Goal: Navigation & Orientation: Find specific page/section

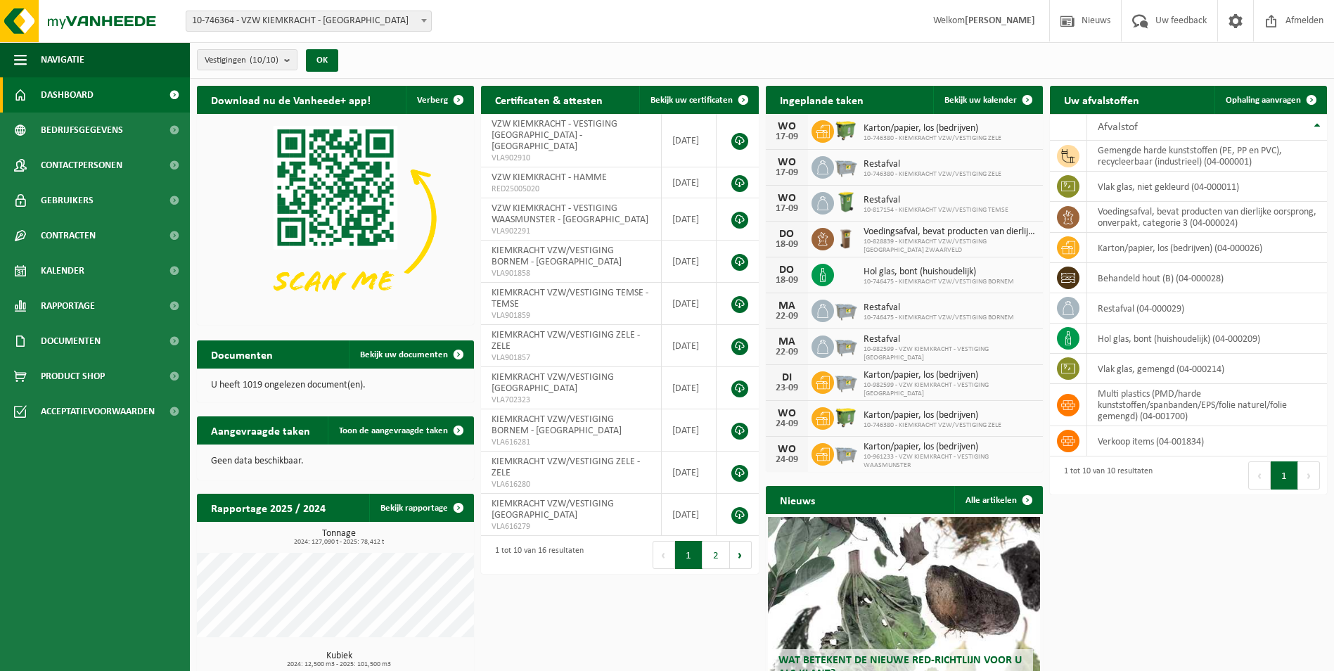
click at [420, 20] on span at bounding box center [424, 20] width 14 height 18
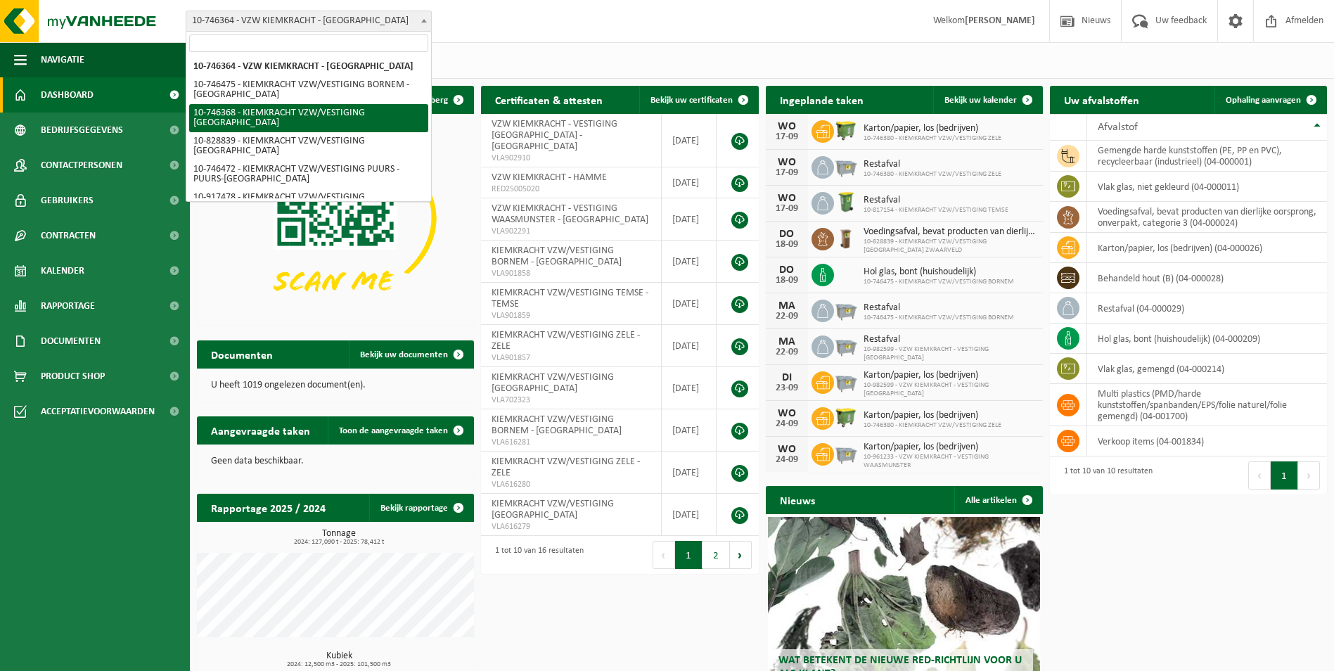
scroll to position [121, 0]
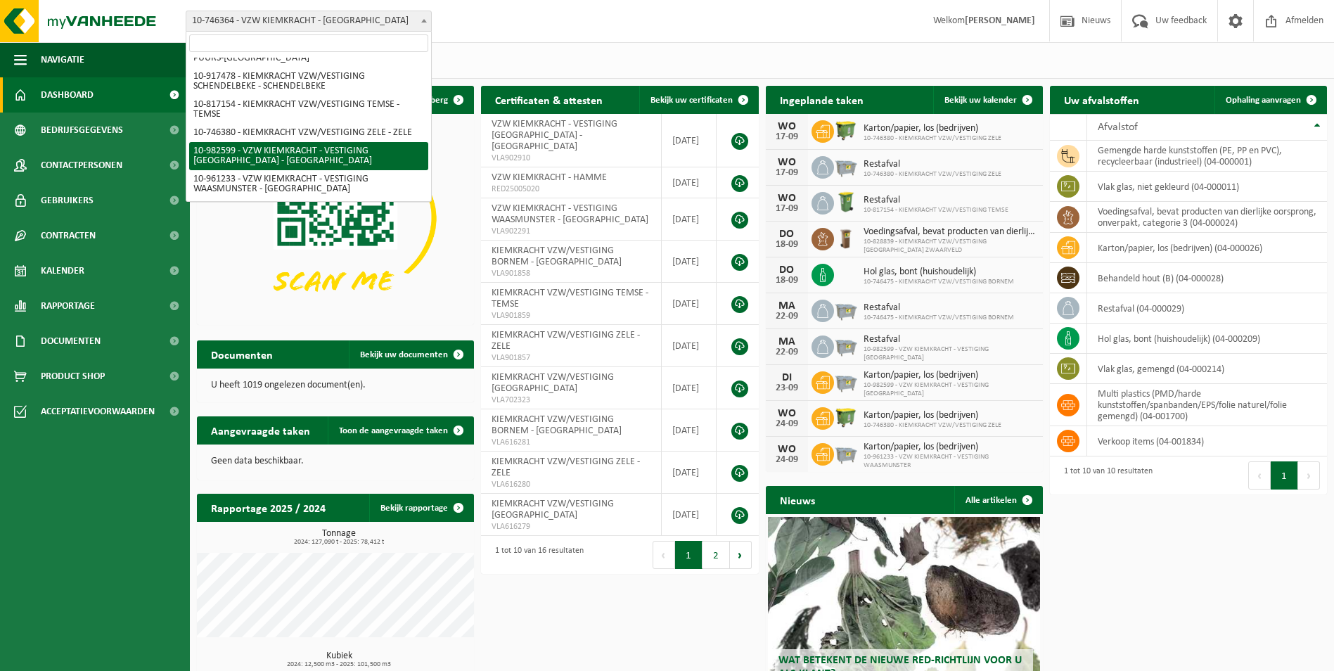
select select "162693"
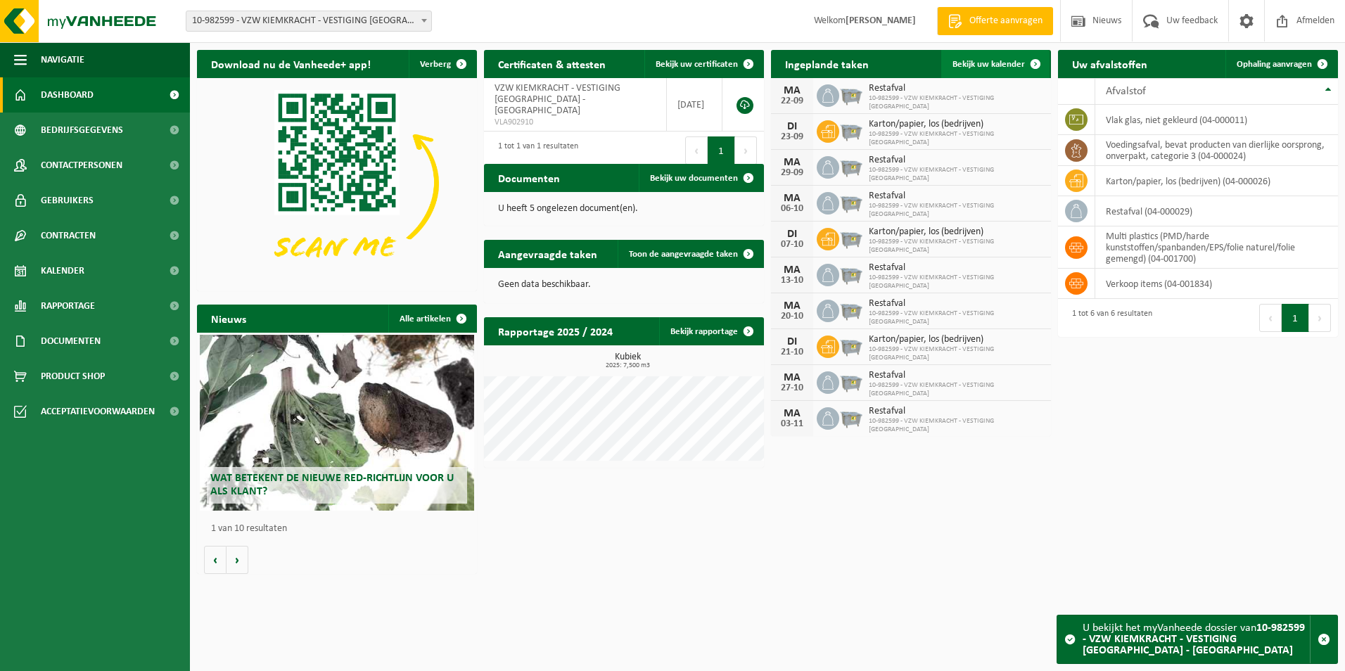
click at [1006, 58] on link "Bekijk uw kalender" at bounding box center [995, 64] width 108 height 28
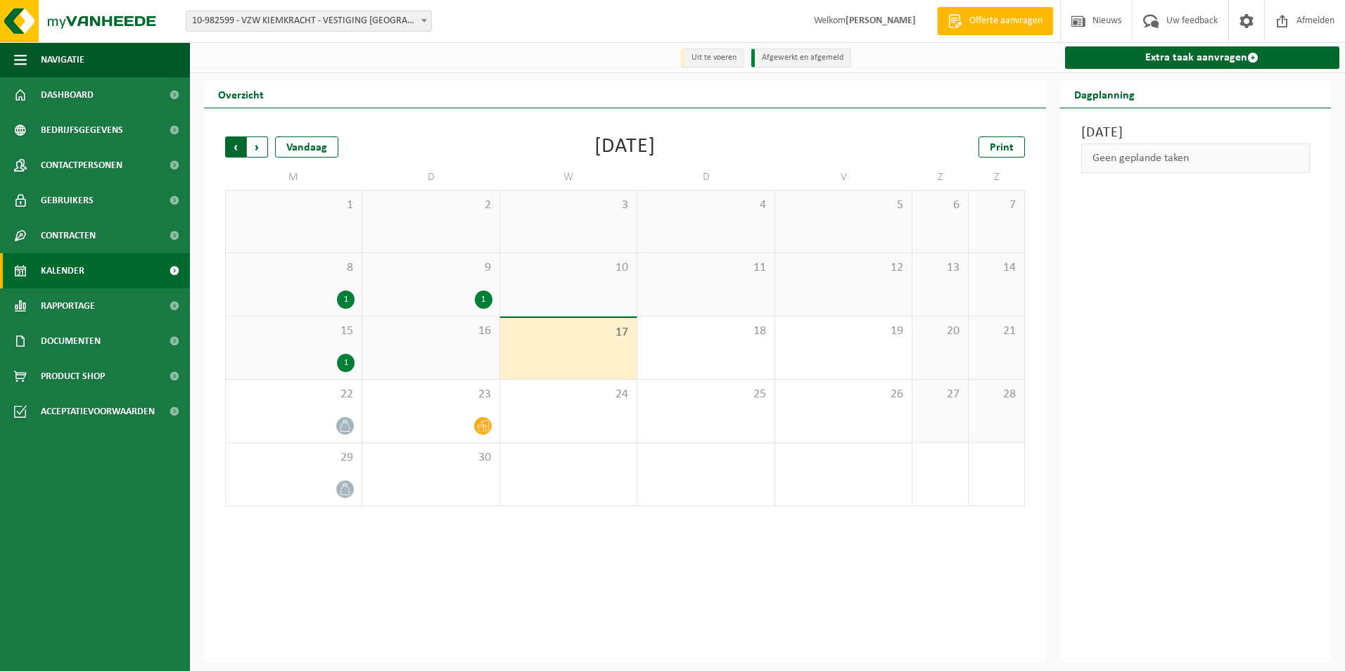
click at [261, 151] on span "Volgende" at bounding box center [257, 146] width 21 height 21
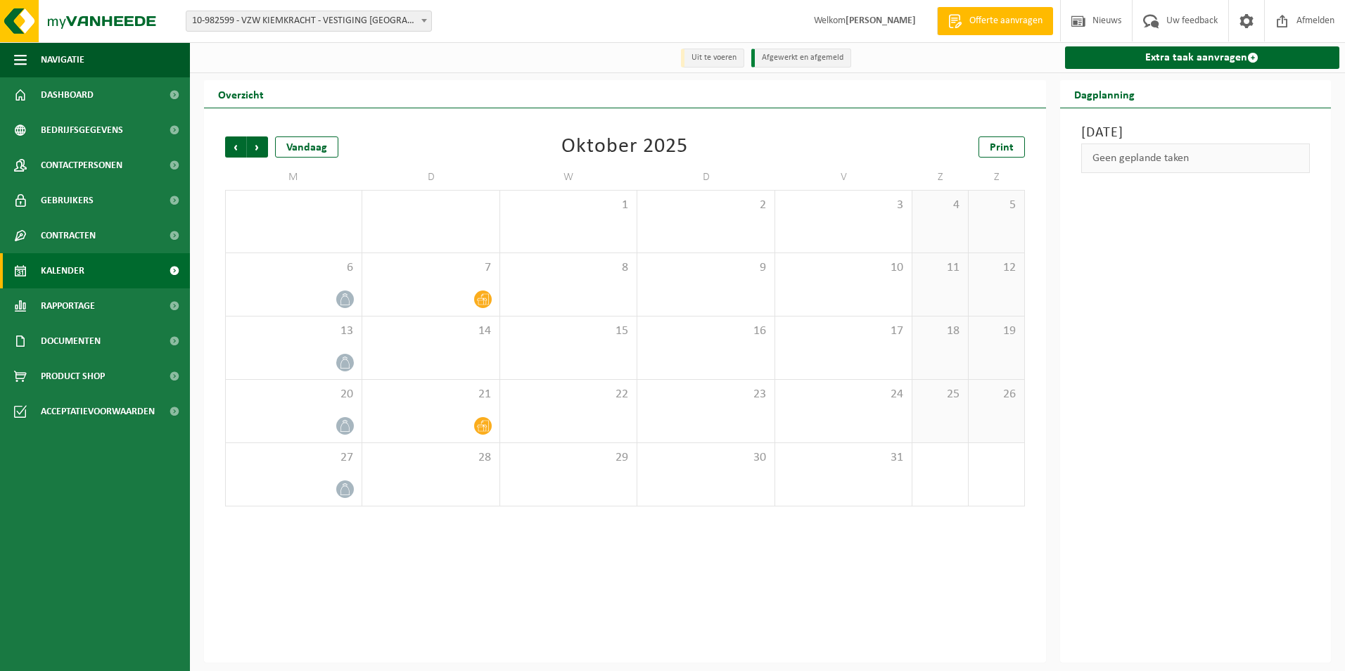
click at [261, 151] on span "Volgende" at bounding box center [257, 146] width 21 height 21
click at [238, 151] on span "Vorige" at bounding box center [235, 146] width 21 height 21
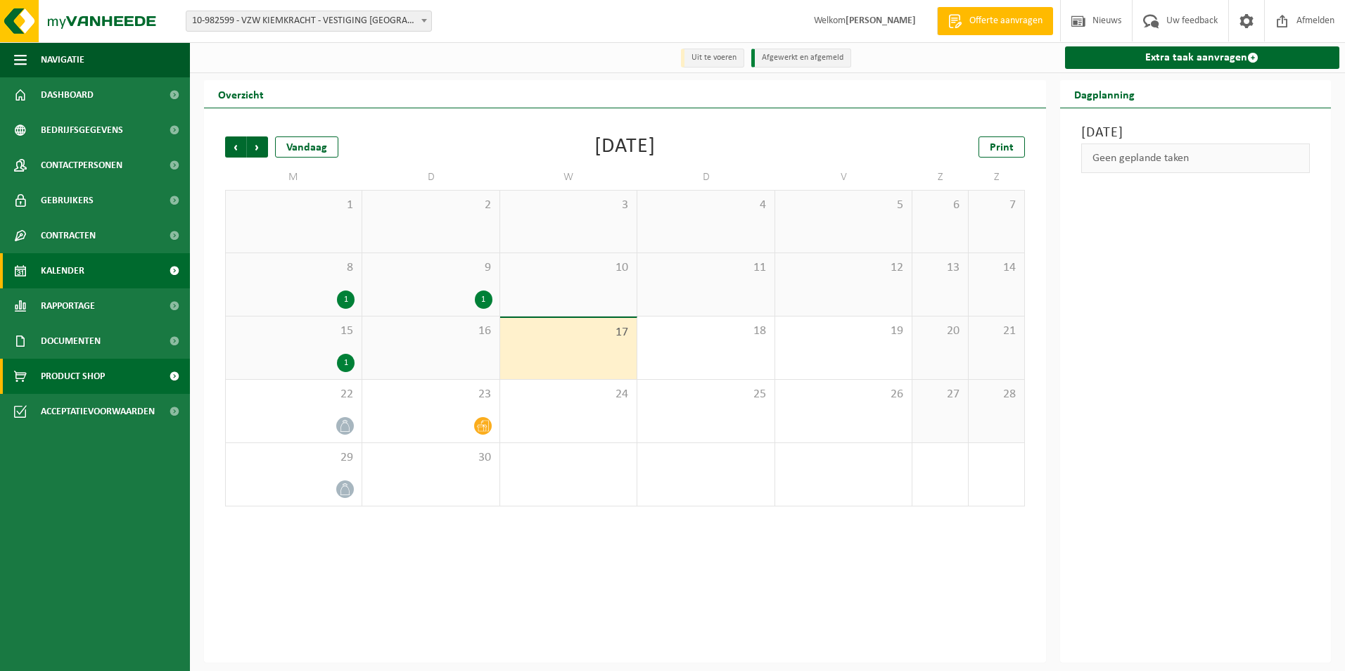
click at [90, 371] on span "Product Shop" at bounding box center [73, 376] width 64 height 35
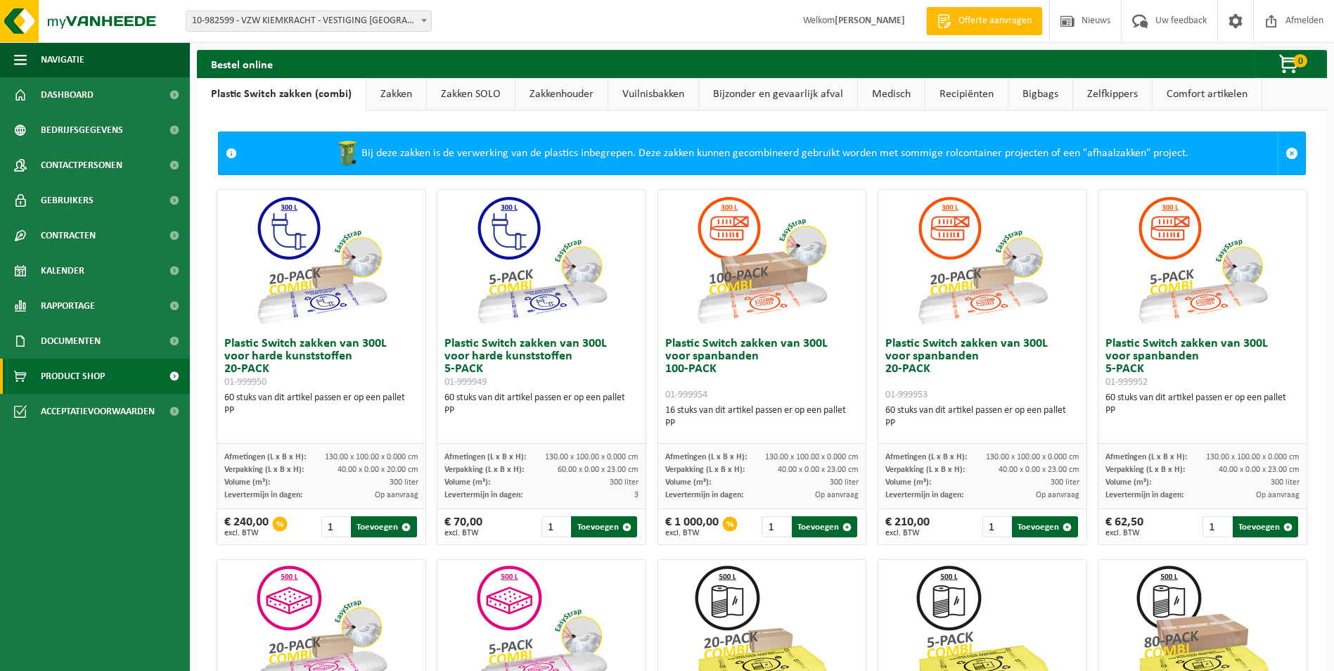
click at [382, 95] on link "Zakken" at bounding box center [396, 94] width 60 height 32
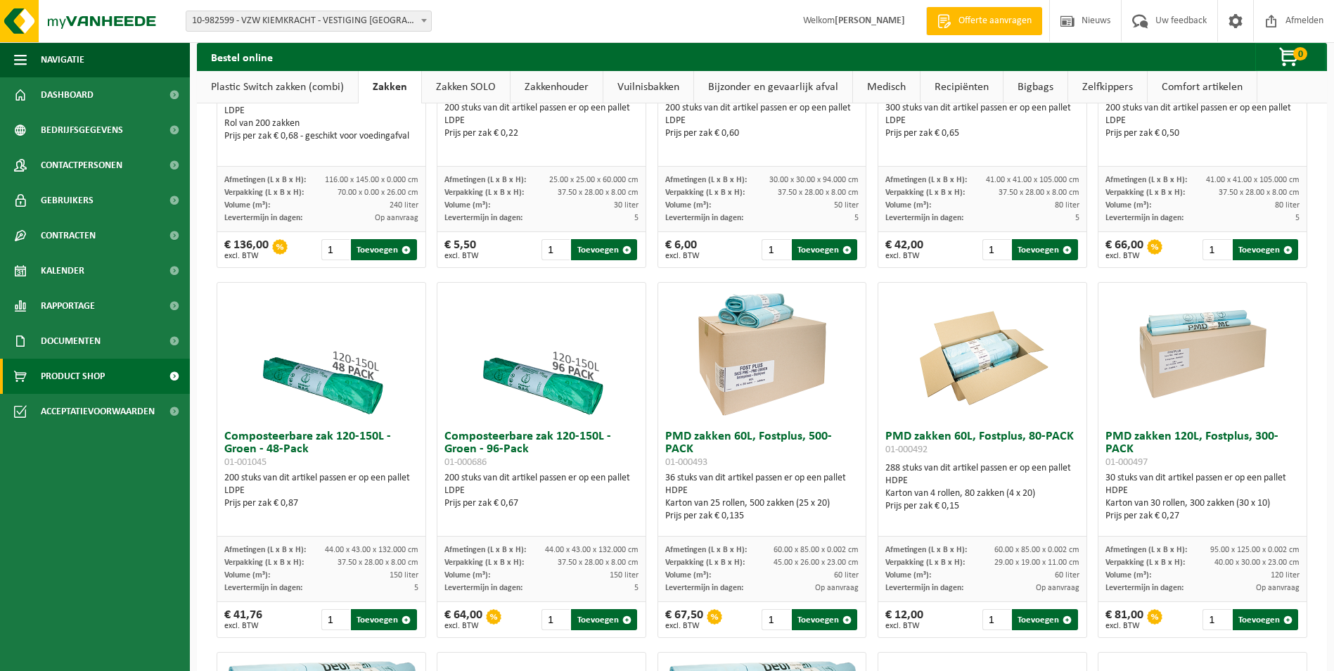
scroll to position [633, 0]
